Goal: Task Accomplishment & Management: Manage account settings

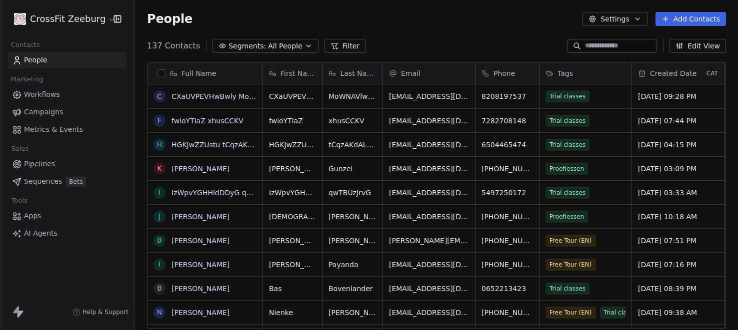
scroll to position [290, 603]
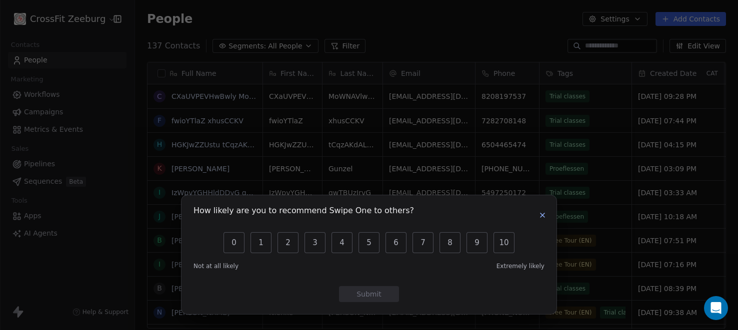
click at [230, 140] on div "How likely are you to recommend Swipe One to others? 0 1 2 3 4 5 6 7 8 9 10 Not…" at bounding box center [369, 165] width 738 height 330
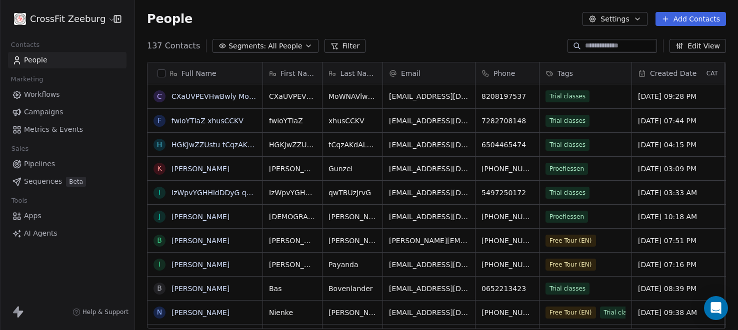
click at [230, 141] on link "HGKJwZZUstu tCqzAKdALtldkLnK" at bounding box center [228, 145] width 115 height 8
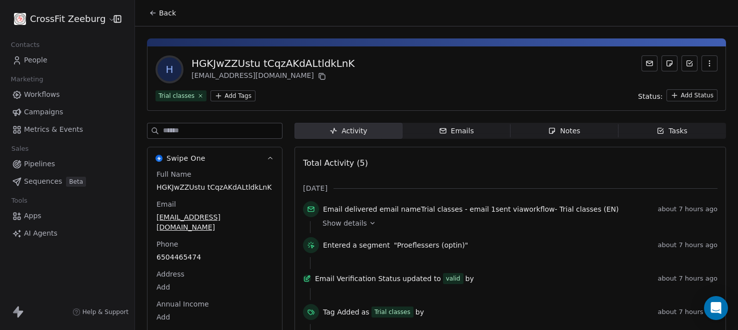
click at [707, 64] on icon "button" at bounding box center [709, 63] width 8 height 8
click at [678, 84] on div "Delete" at bounding box center [695, 85] width 67 height 16
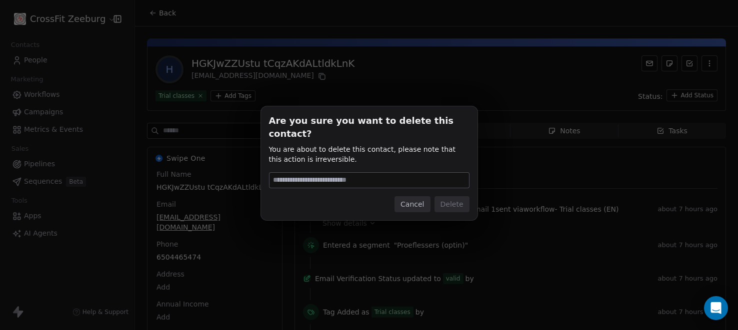
click at [395, 173] on input at bounding box center [368, 180] width 199 height 15
type input "******"
click at [468, 196] on button "Delete" at bounding box center [451, 204] width 35 height 16
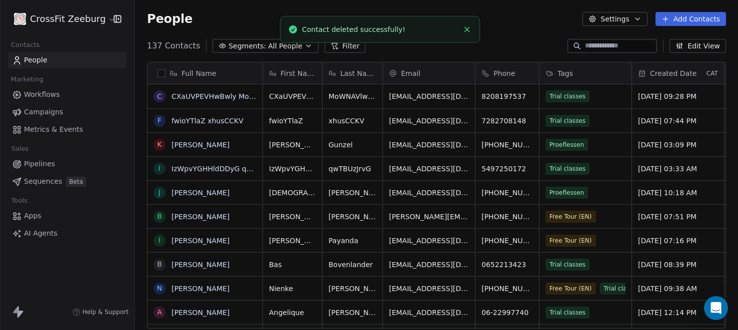
scroll to position [290, 603]
click at [190, 93] on link "CXaUVPEVHwBwly MoWNAVlwlmb" at bounding box center [230, 96] width 119 height 8
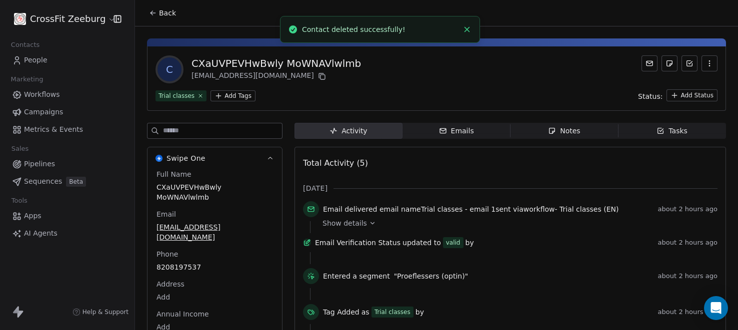
click at [705, 63] on button "button" at bounding box center [709, 63] width 16 height 16
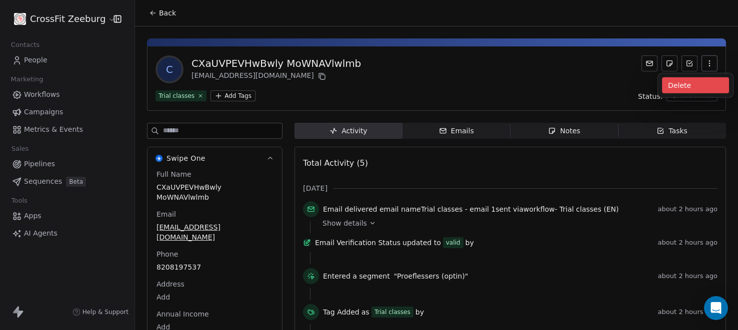
click at [681, 78] on div "Delete" at bounding box center [695, 85] width 67 height 16
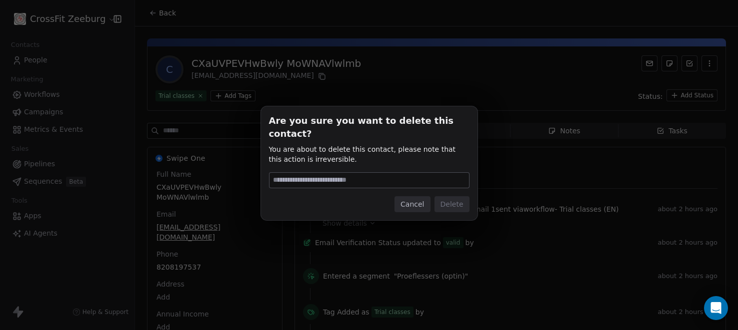
click at [406, 173] on input at bounding box center [368, 180] width 199 height 15
type input "******"
click at [450, 199] on button "Delete" at bounding box center [451, 204] width 35 height 16
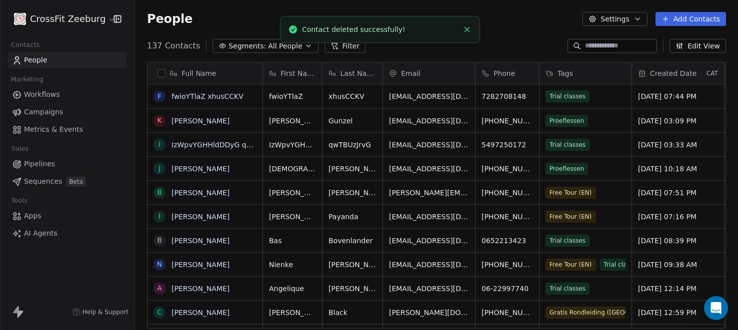
scroll to position [290, 603]
click at [220, 93] on link "fwioYTlaZ xhusCCKV" at bounding box center [207, 96] width 72 height 8
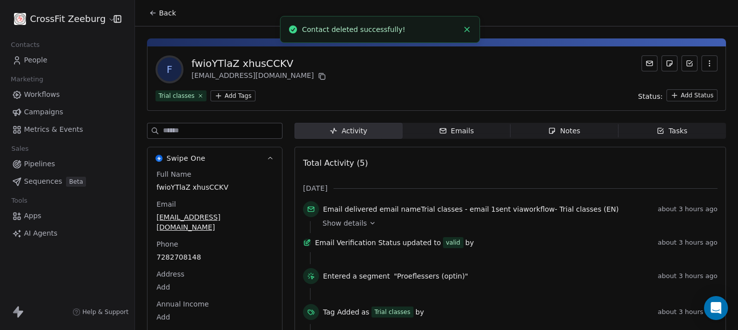
click at [709, 57] on button "button" at bounding box center [709, 63] width 16 height 16
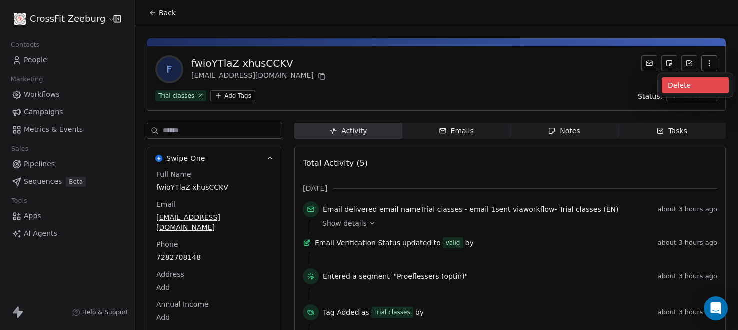
click at [668, 88] on div "Delete" at bounding box center [695, 85] width 67 height 16
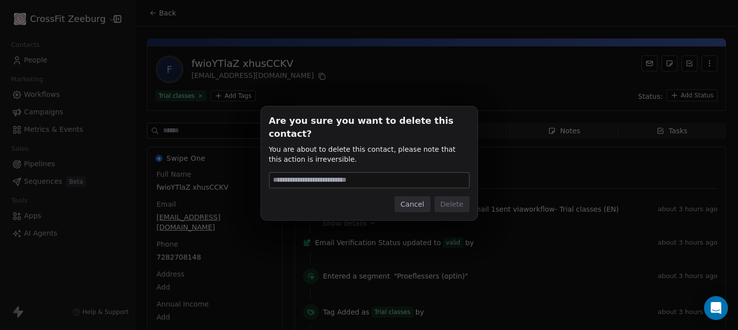
click at [420, 173] on input at bounding box center [368, 180] width 199 height 15
type input "******"
click at [452, 196] on button "Delete" at bounding box center [451, 204] width 35 height 16
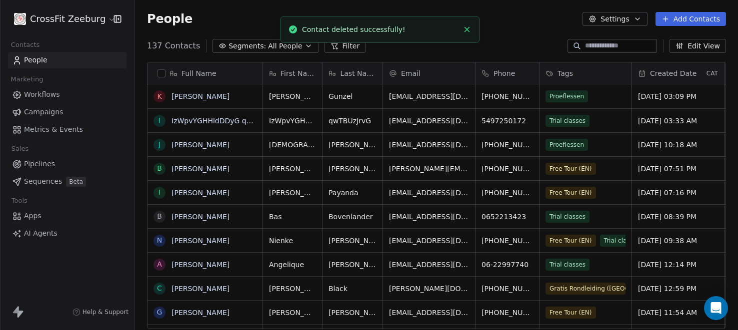
scroll to position [290, 603]
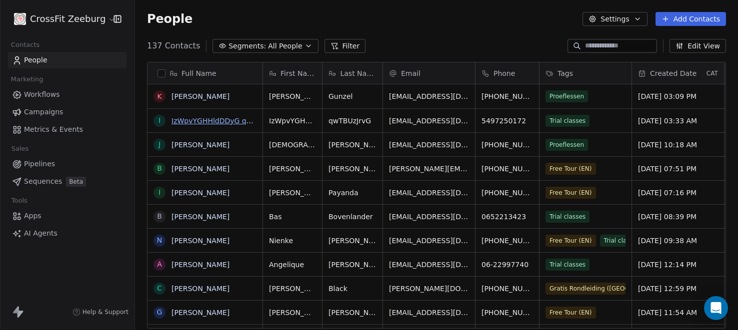
click at [219, 120] on link "IzWpvYGHHldDDyG qwTBUzJrvG" at bounding box center [227, 121] width 113 height 8
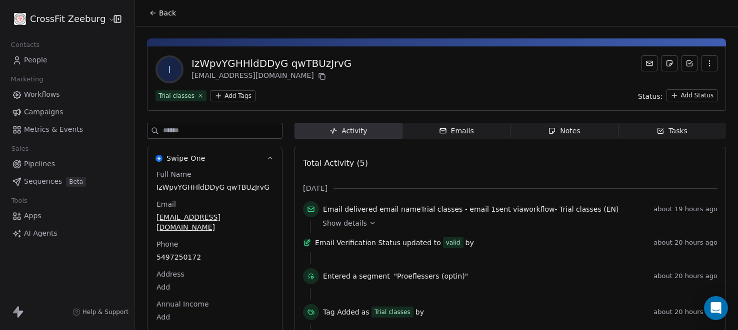
click at [710, 71] on body "CrossFit Zeeburg Contacts People Marketing Workflows Campaigns Metrics & Events…" at bounding box center [369, 165] width 738 height 330
click at [673, 93] on div "Delete" at bounding box center [695, 85] width 67 height 16
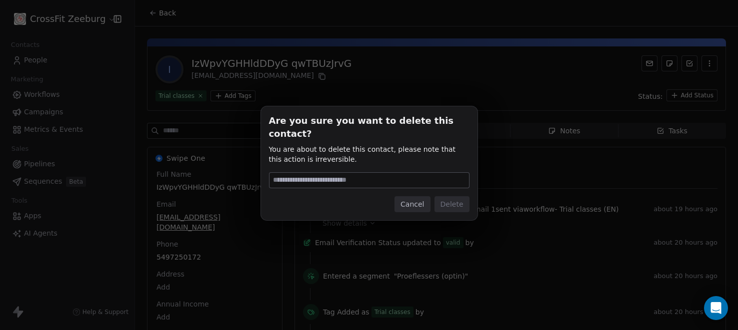
click at [341, 173] on input at bounding box center [368, 180] width 199 height 15
type input "******"
click at [453, 198] on button "Delete" at bounding box center [451, 204] width 35 height 16
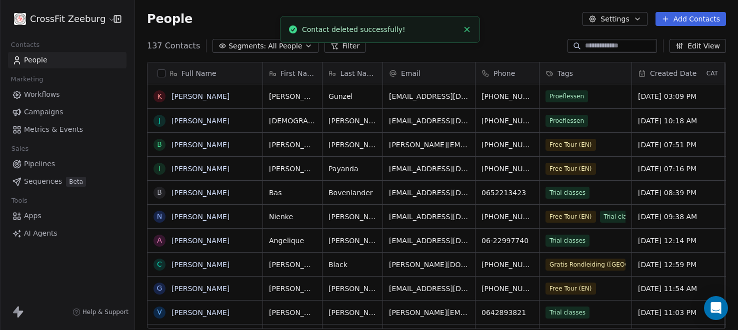
scroll to position [290, 603]
